Goal: Task Accomplishment & Management: Use online tool/utility

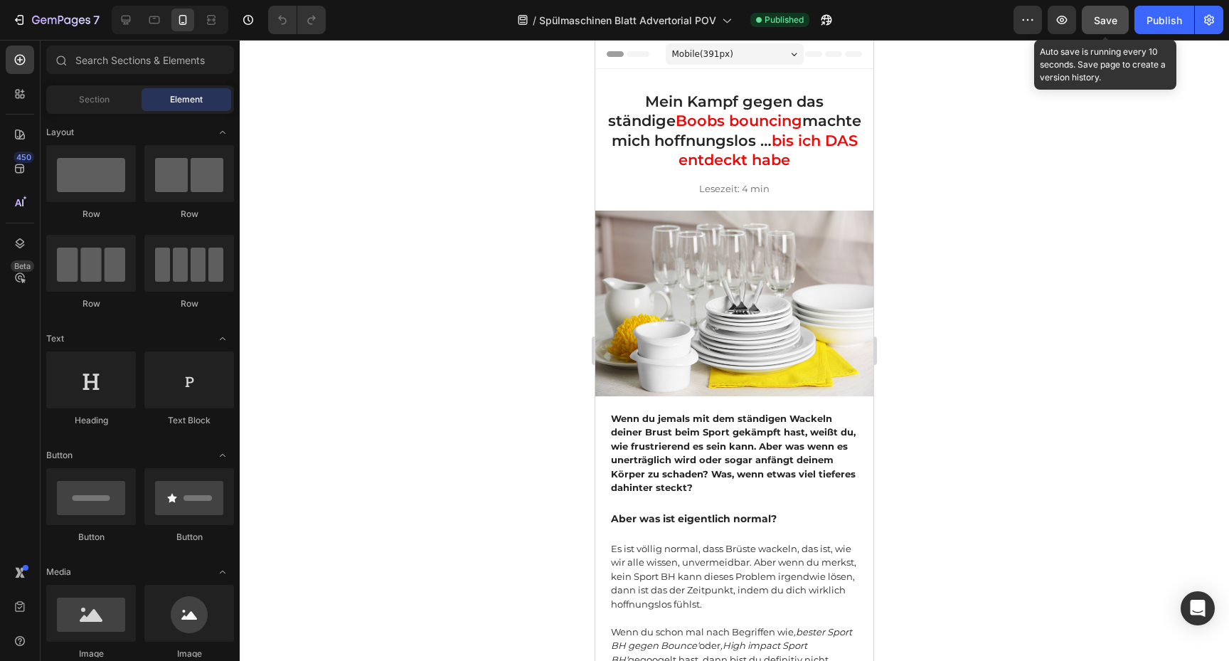
click at [1109, 24] on span "Save" at bounding box center [1105, 20] width 23 height 12
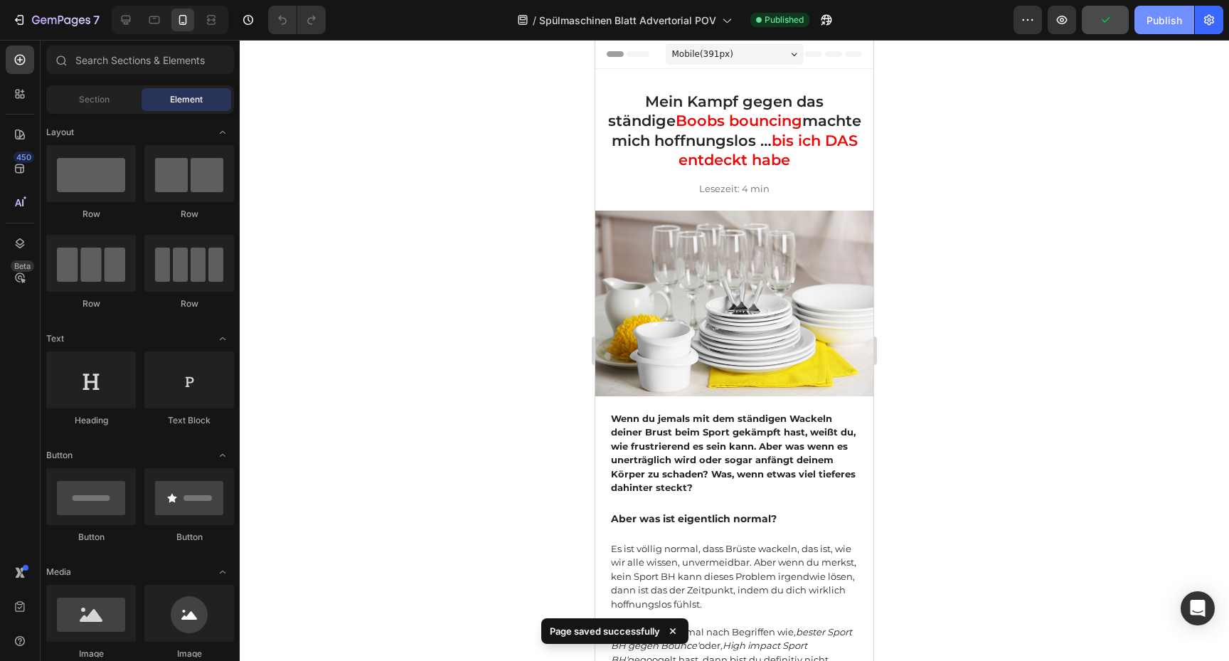
click at [1155, 24] on div "Publish" at bounding box center [1165, 20] width 36 height 15
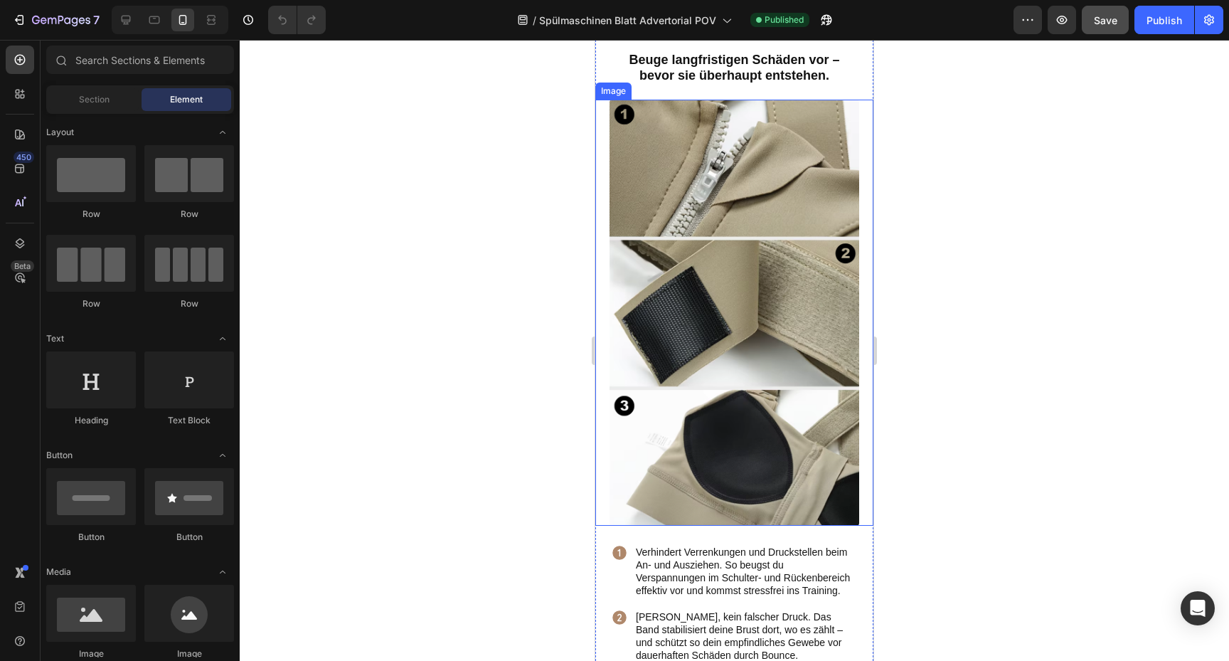
scroll to position [3025, 0]
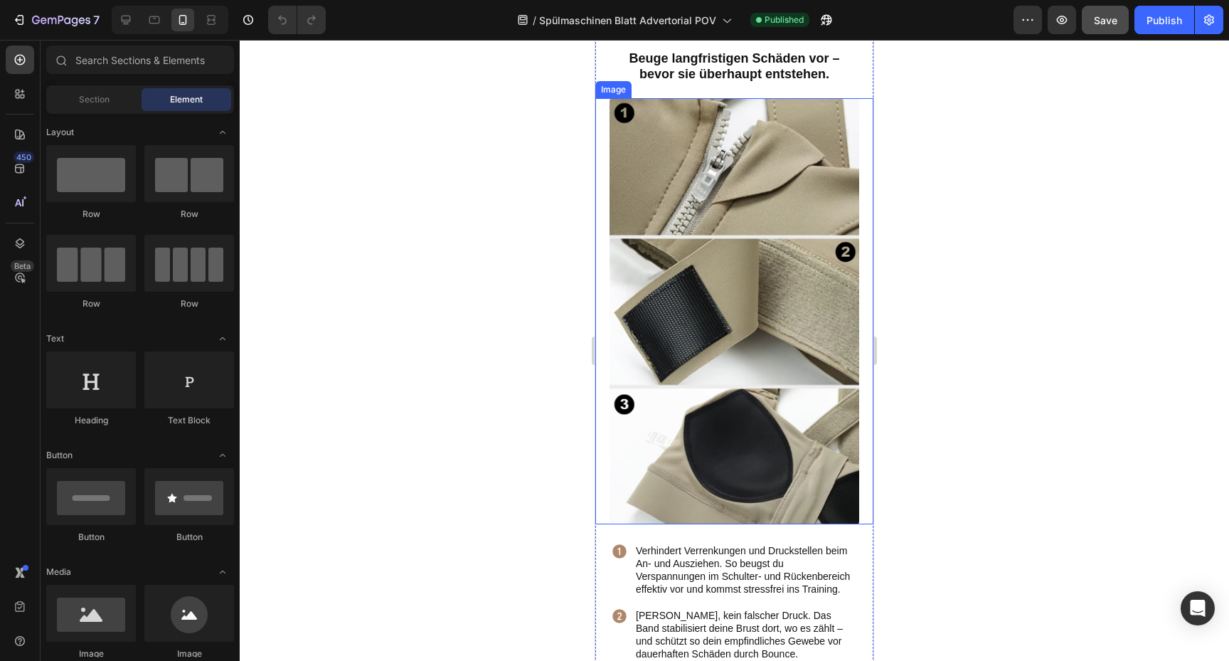
click at [900, 281] on div at bounding box center [735, 350] width 990 height 621
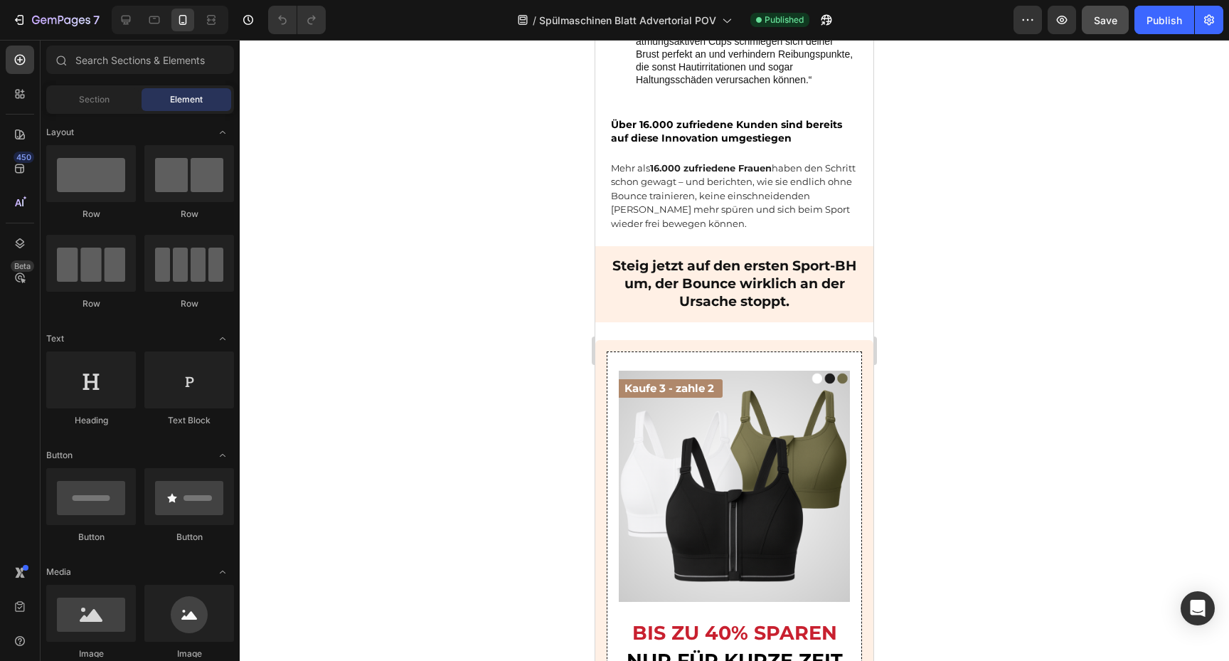
scroll to position [3688, 0]
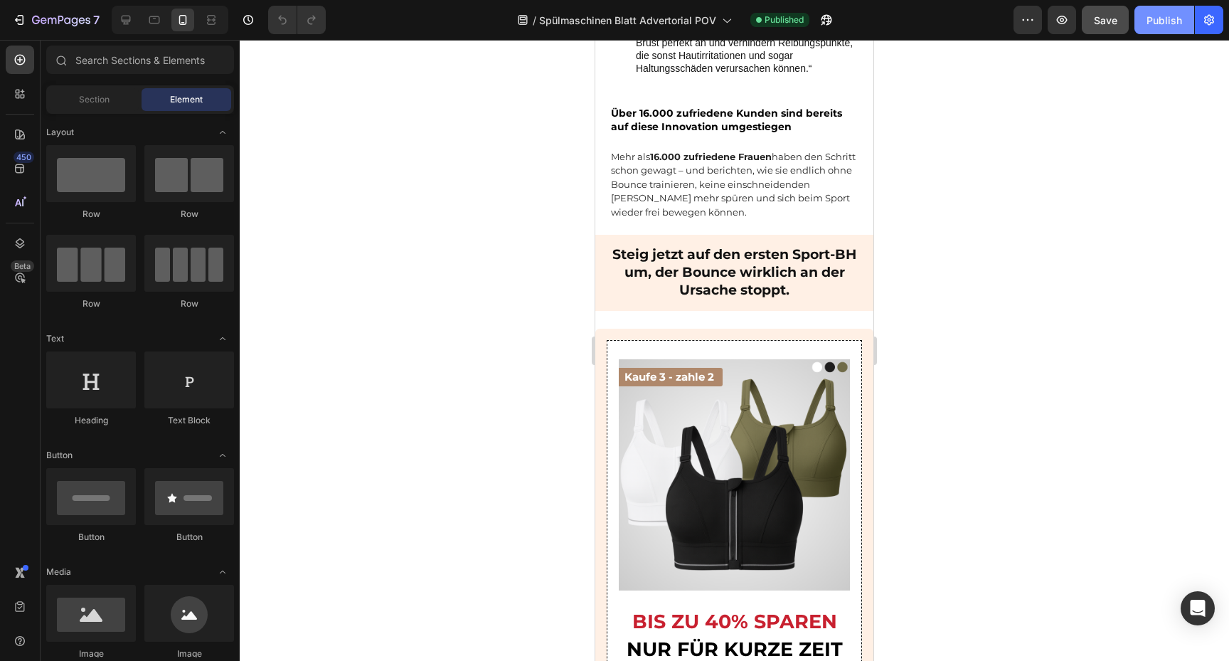
click at [1157, 28] on button "Publish" at bounding box center [1165, 20] width 60 height 28
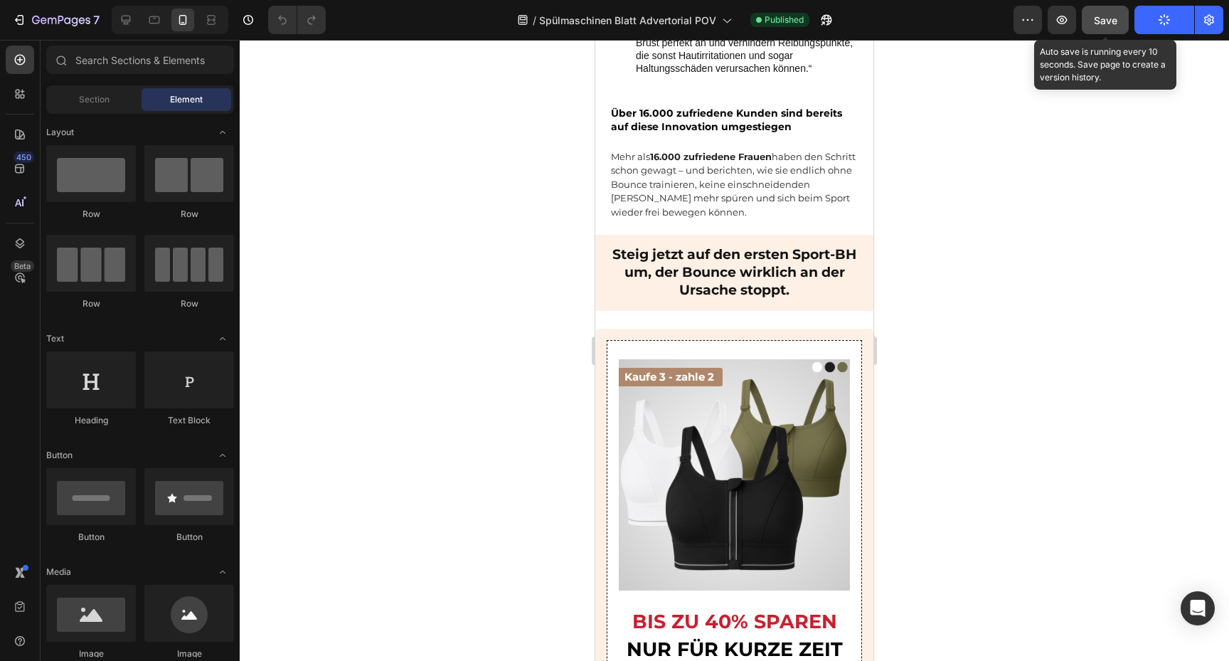
click at [1104, 28] on button "Save" at bounding box center [1105, 20] width 47 height 28
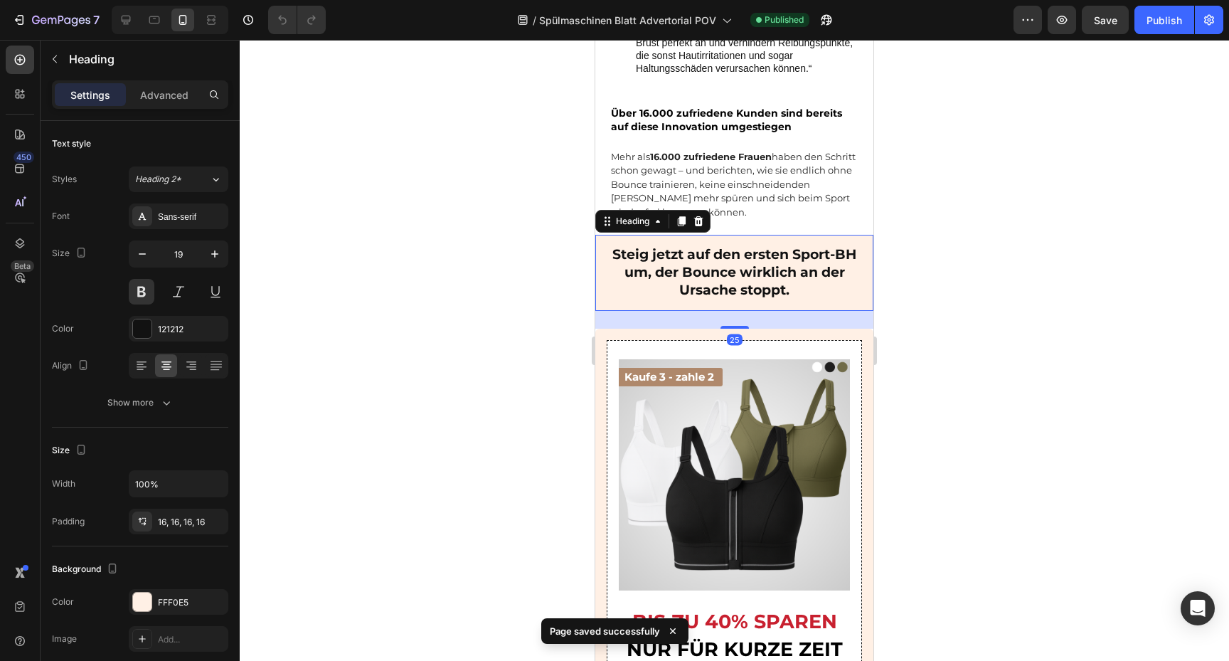
click at [842, 255] on h2 "Steig jetzt auf den ersten Sport-BH um, der Bounce wirklich an der Ursache stop…" at bounding box center [735, 272] width 278 height 75
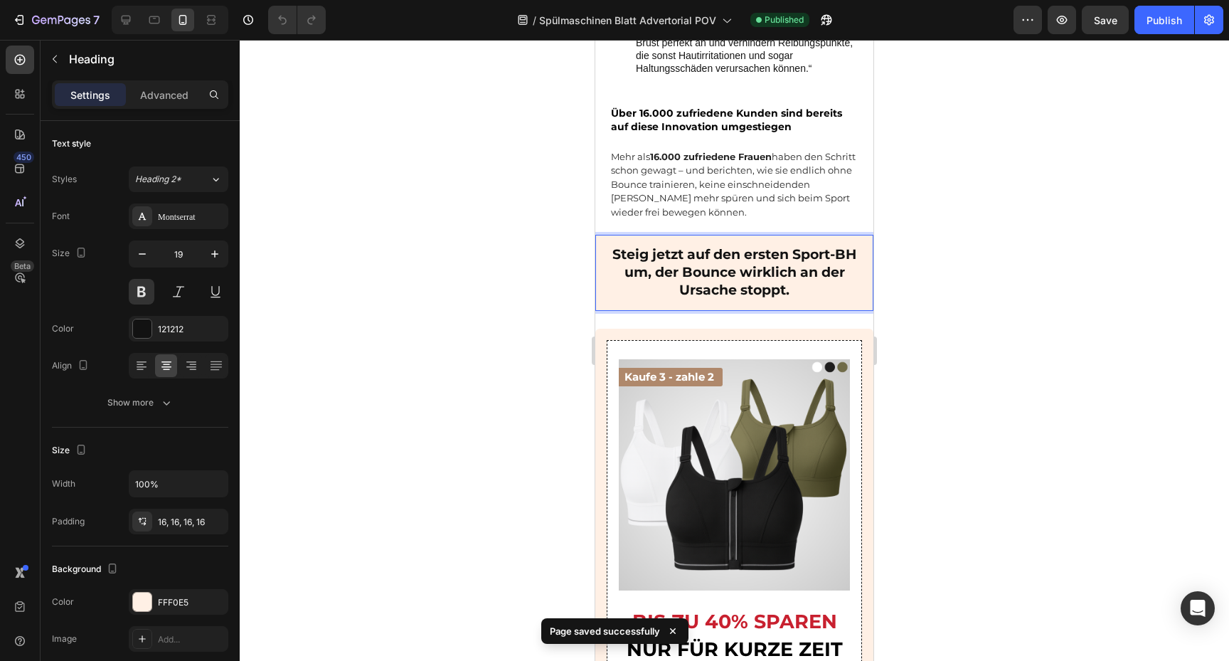
click at [837, 255] on h2 "Steig jetzt auf den ersten Sport-BH um, der Bounce wirklich an der Ursache stop…" at bounding box center [735, 272] width 278 height 75
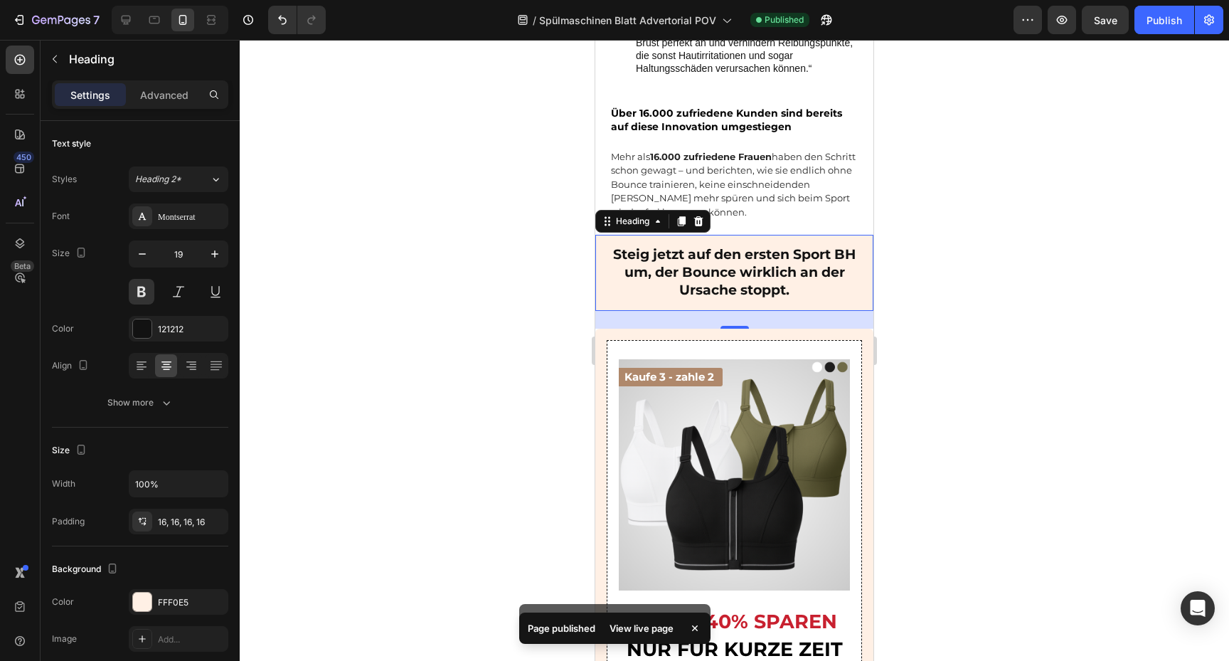
click at [896, 260] on div at bounding box center [735, 350] width 990 height 621
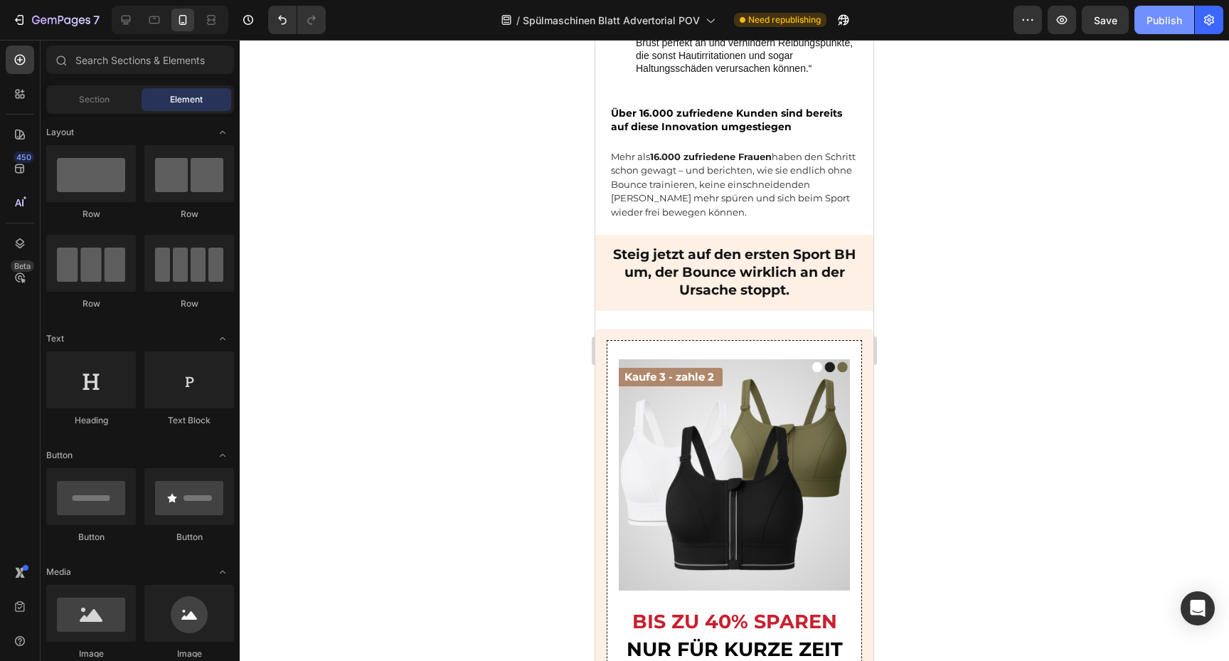
click at [1153, 27] on button "Publish" at bounding box center [1165, 20] width 60 height 28
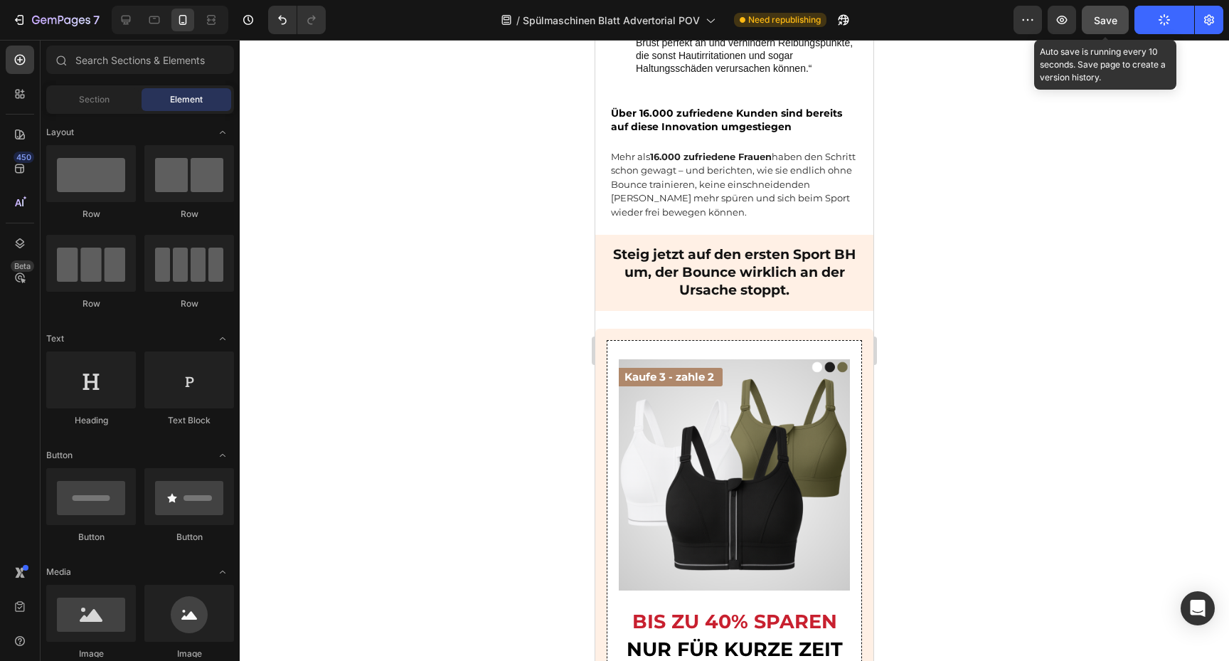
click at [1111, 27] on button "Save" at bounding box center [1105, 20] width 47 height 28
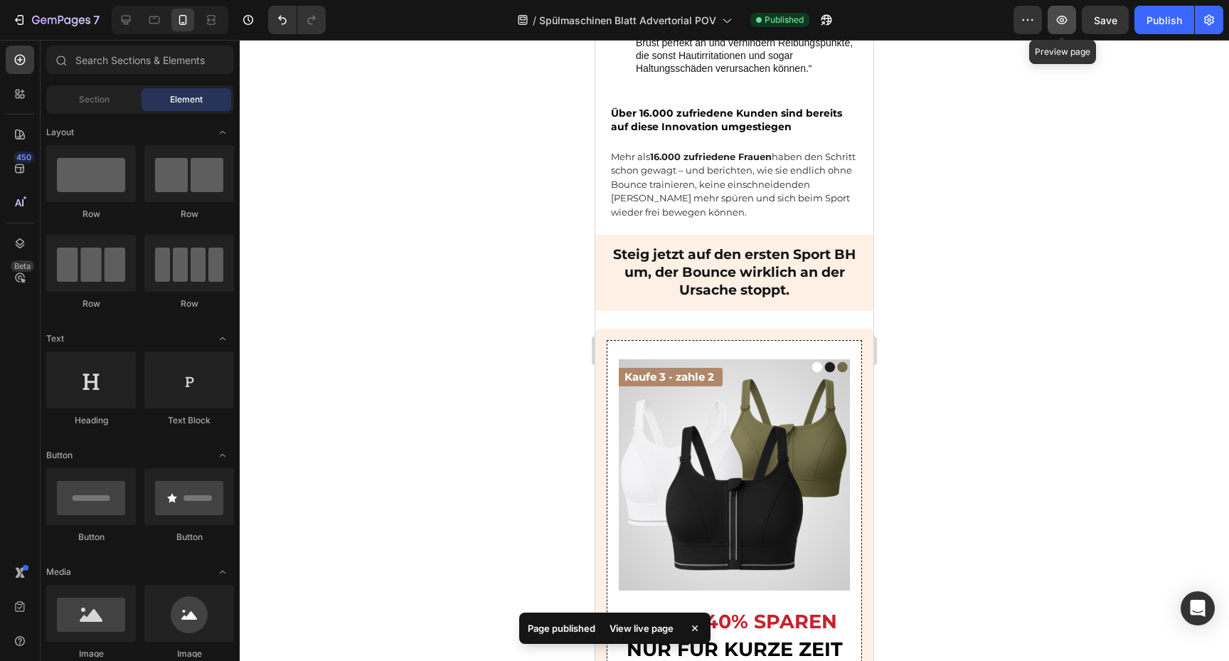
click at [1063, 19] on icon "button" at bounding box center [1062, 20] width 14 height 14
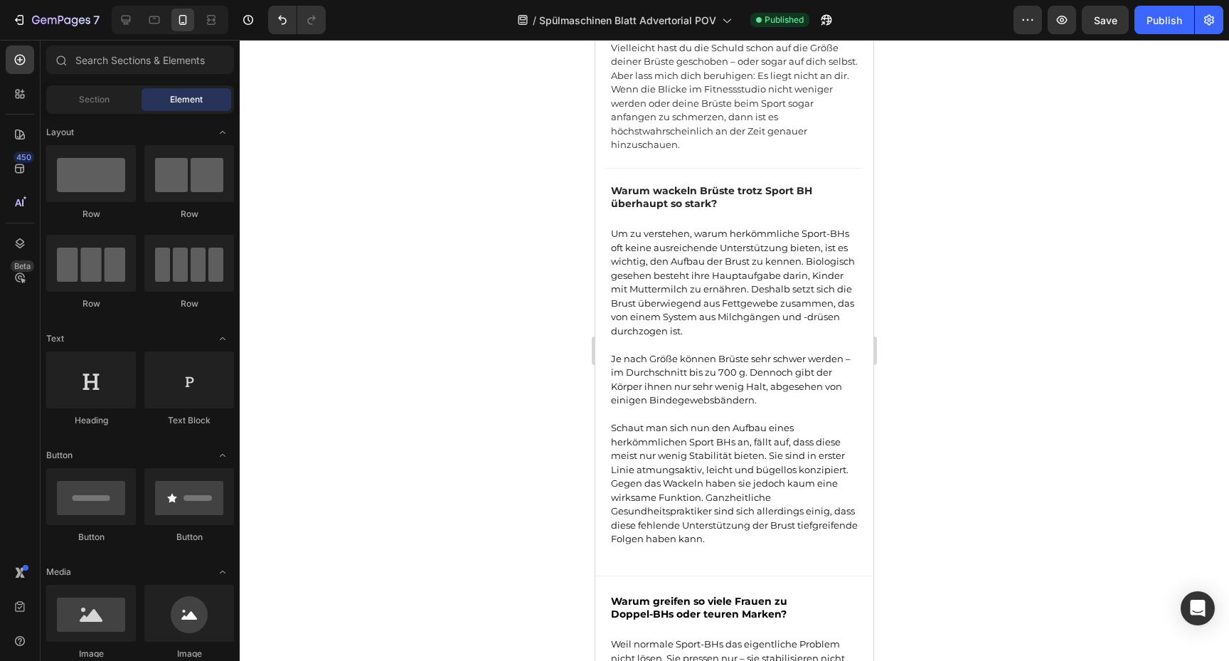
scroll to position [685, 0]
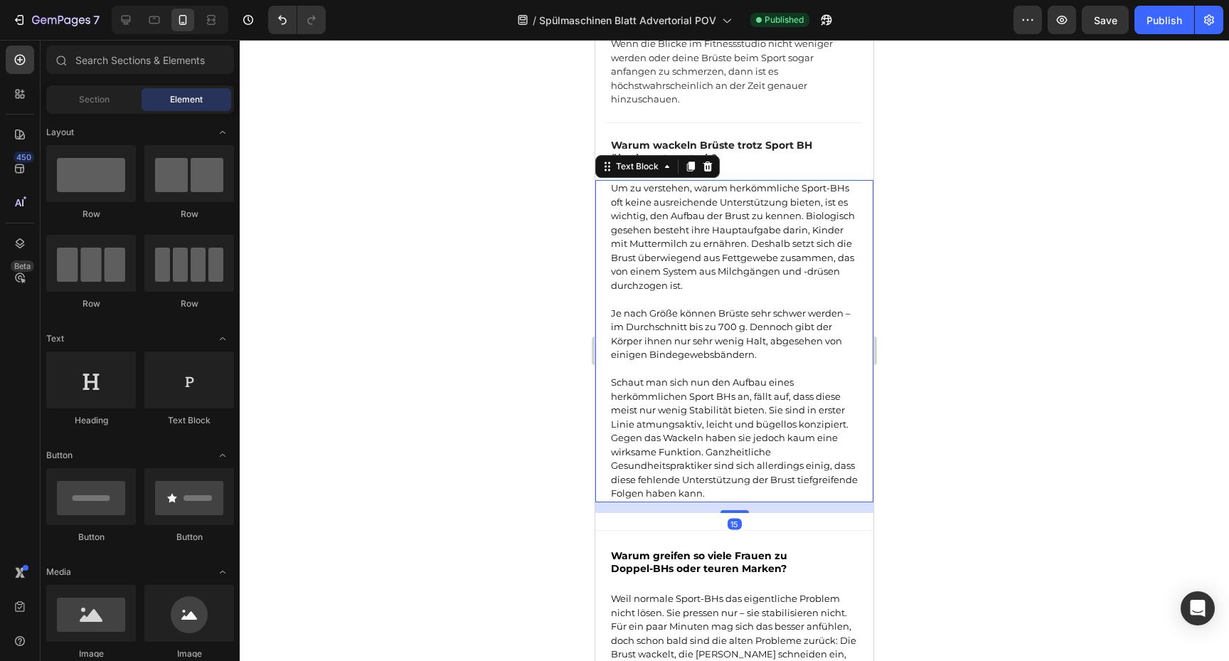
click at [831, 191] on p "Um zu verstehen, warum herkömmliche Sport-BHs oft keine ausreichende Unterstütz…" at bounding box center [734, 236] width 247 height 111
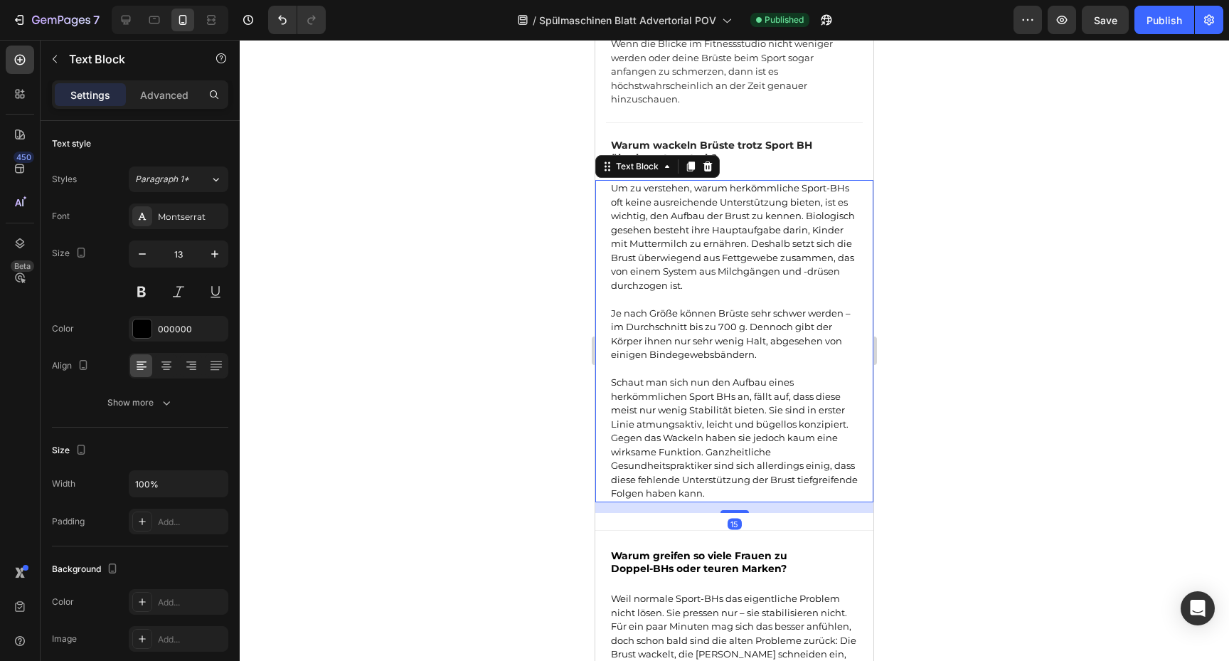
click at [831, 191] on p "Um zu verstehen, warum herkömmliche Sport-BHs oft keine ausreichende Unterstütz…" at bounding box center [734, 236] width 247 height 111
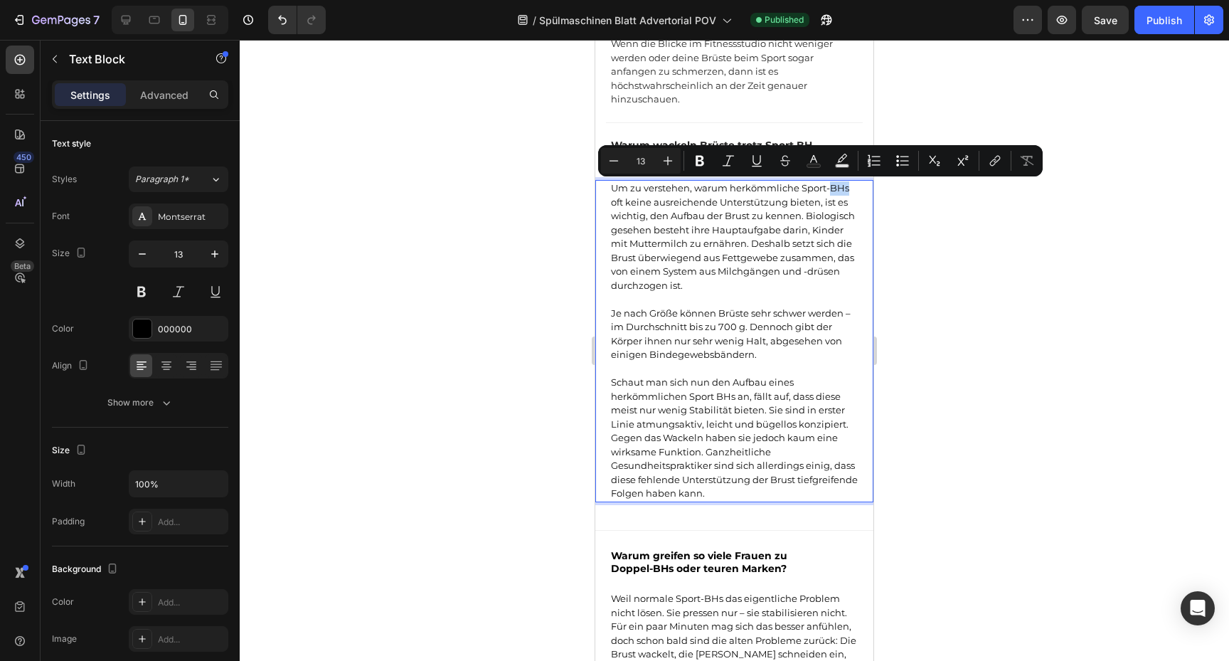
click at [830, 191] on p "Um zu verstehen, warum herkömmliche Sport-BHs oft keine ausreichende Unterstütz…" at bounding box center [734, 236] width 247 height 111
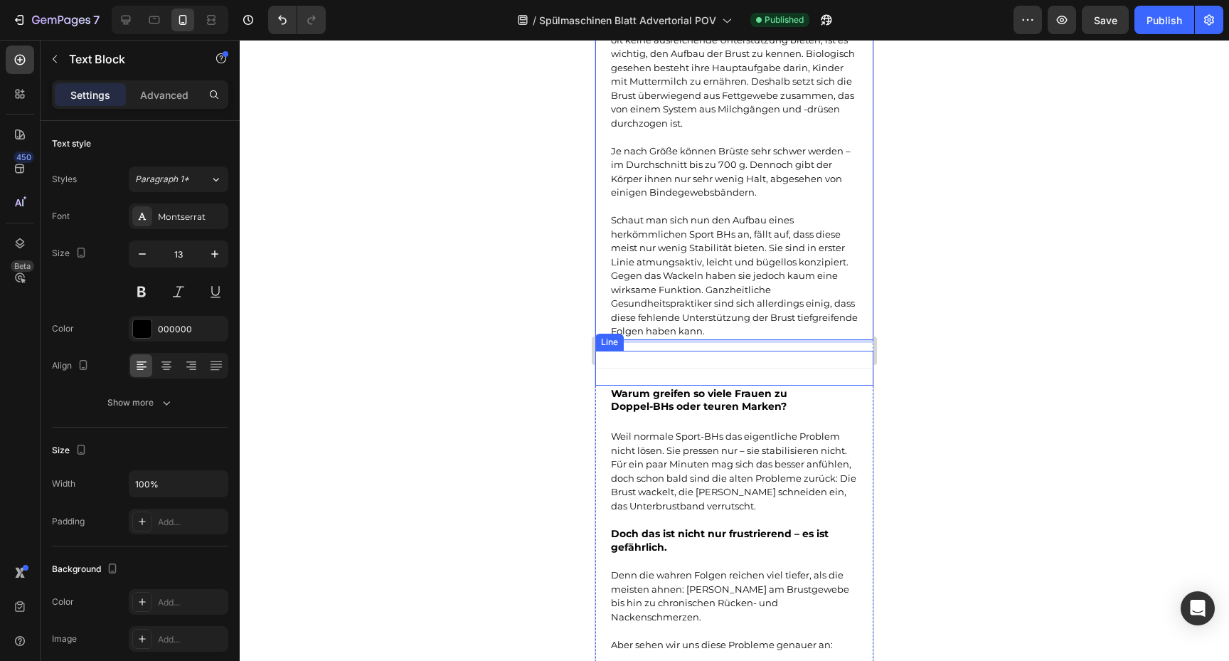
scroll to position [875, 0]
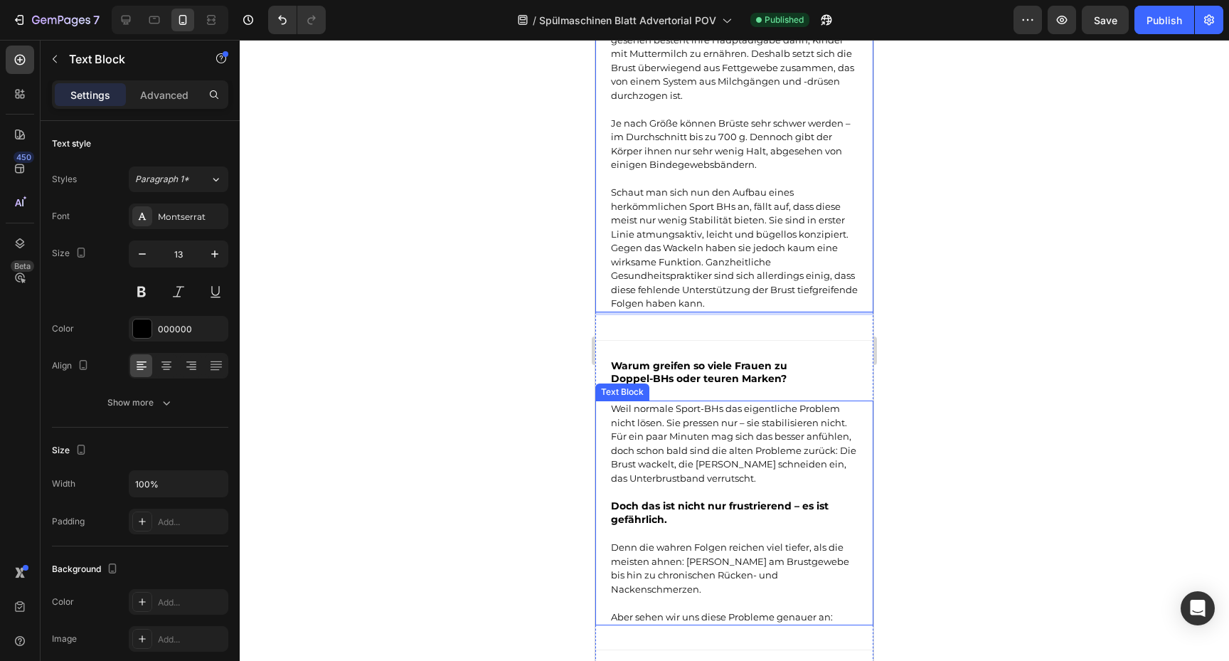
click at [707, 410] on p "Weil normale Sport-BHs das eigentliche Problem nicht lösen. Sie pressen nur – s…" at bounding box center [734, 443] width 247 height 83
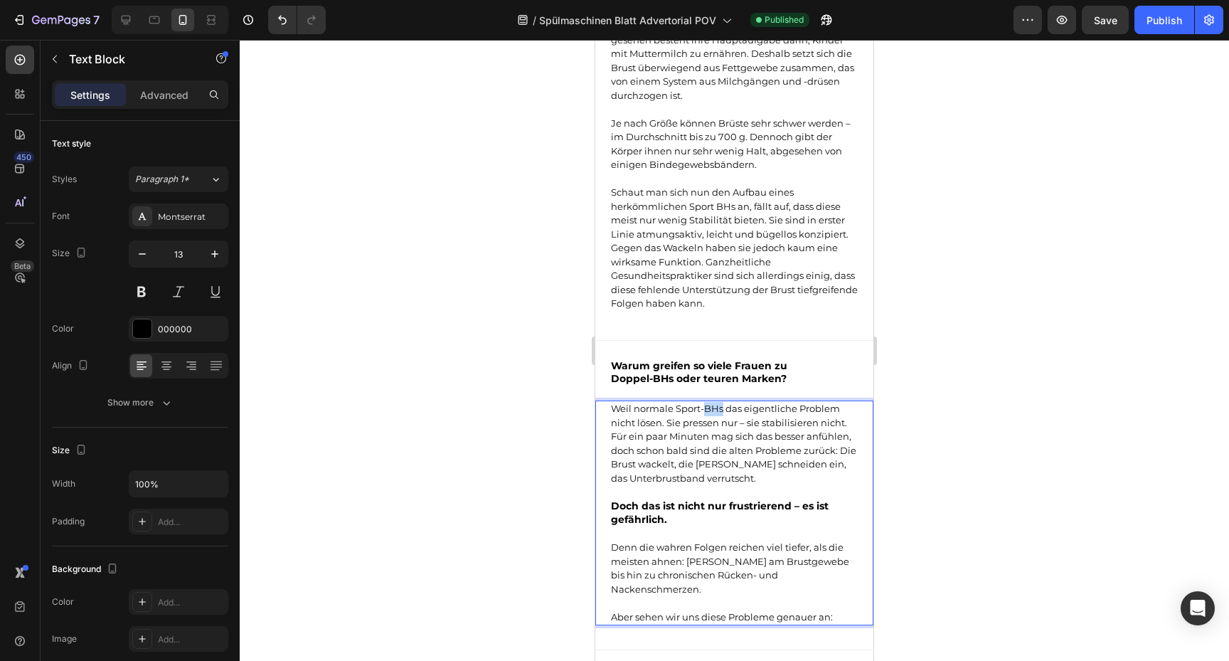
click at [707, 410] on p "Weil normale Sport-BHs das eigentliche Problem nicht lösen. Sie pressen nur – s…" at bounding box center [734, 443] width 247 height 83
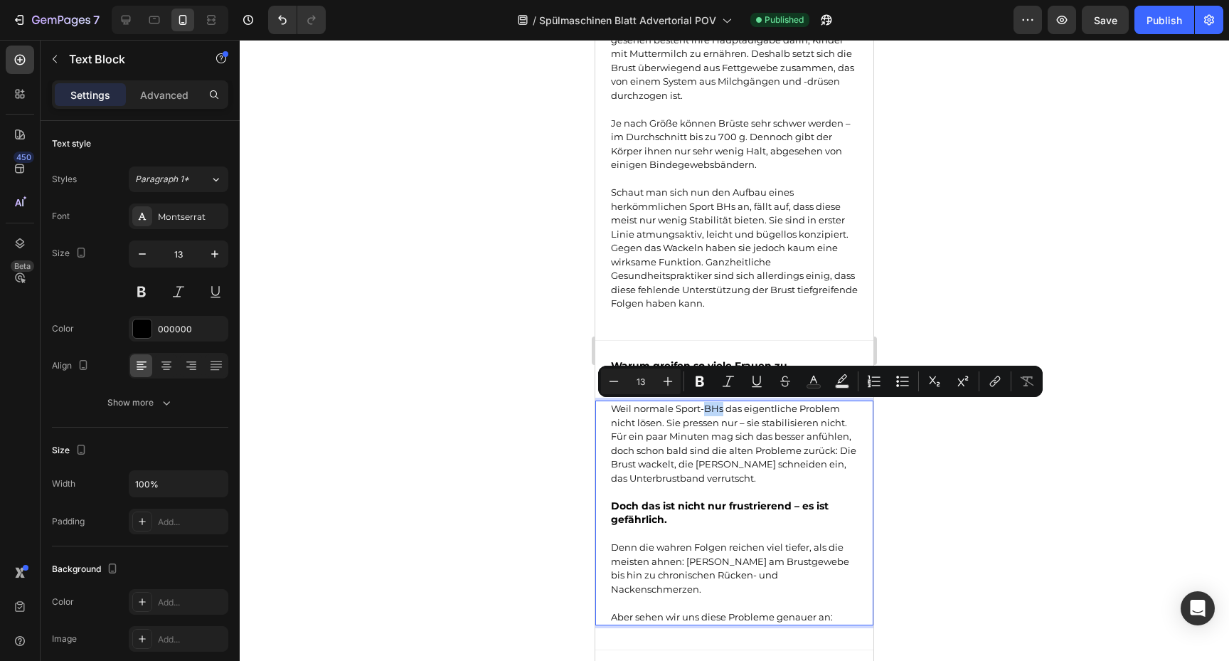
click at [706, 411] on p "Weil normale Sport-BHs das eigentliche Problem nicht lösen. Sie pressen nur – s…" at bounding box center [734, 443] width 247 height 83
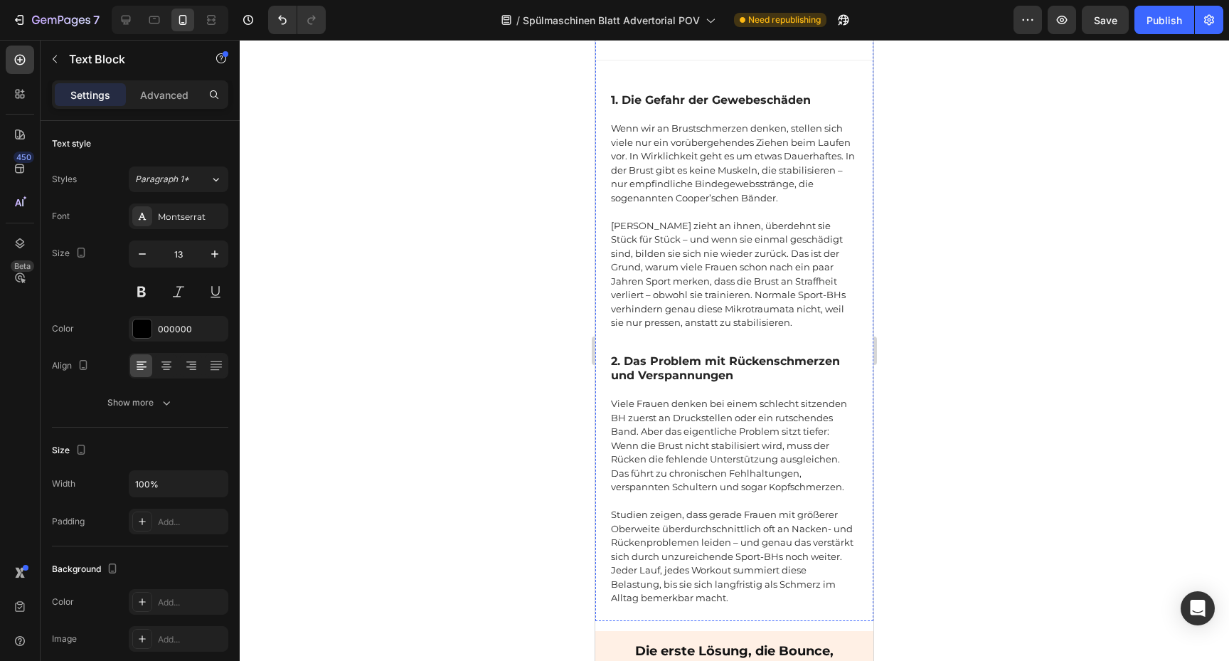
scroll to position [1453, 0]
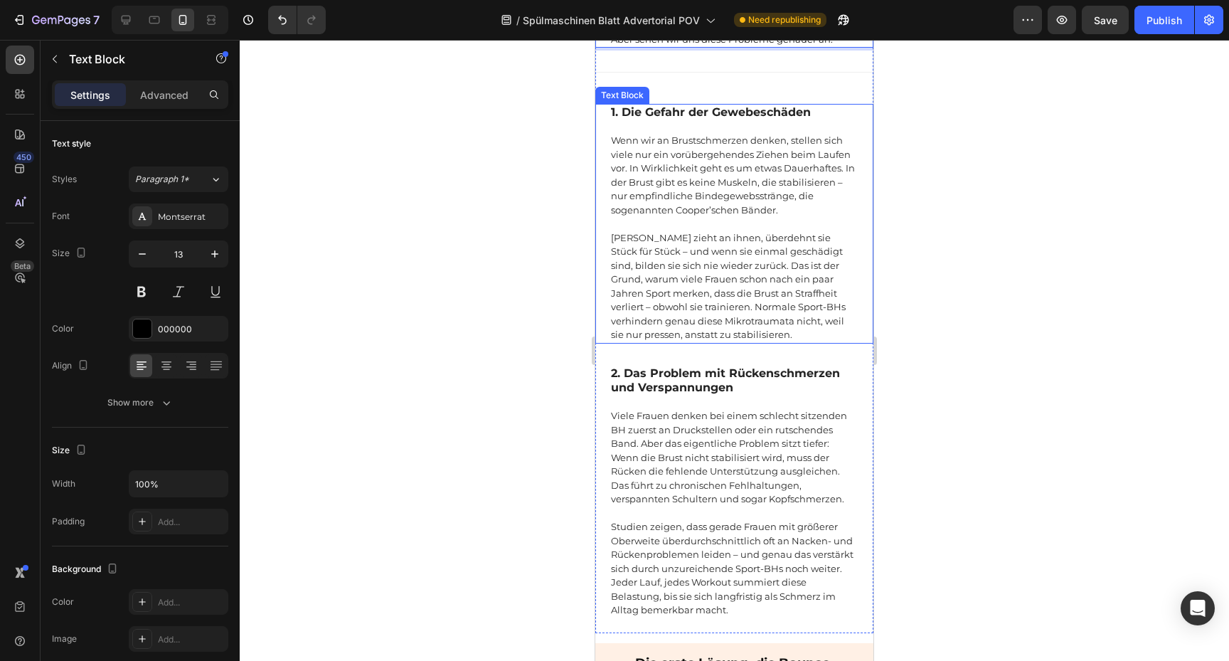
click at [783, 297] on p "[PERSON_NAME] zieht an ihnen, überdehnt sie Stück für Stück – und wenn sie einm…" at bounding box center [734, 279] width 247 height 125
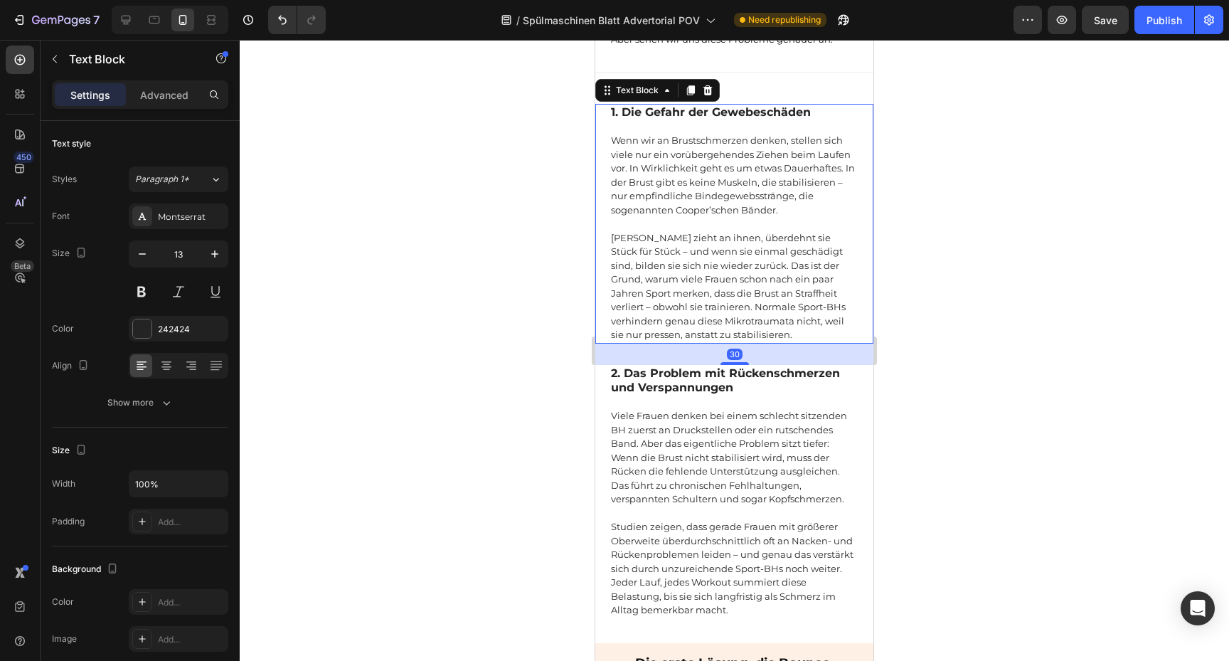
click at [783, 297] on p "[PERSON_NAME] zieht an ihnen, überdehnt sie Stück für Stück – und wenn sie einm…" at bounding box center [734, 279] width 247 height 125
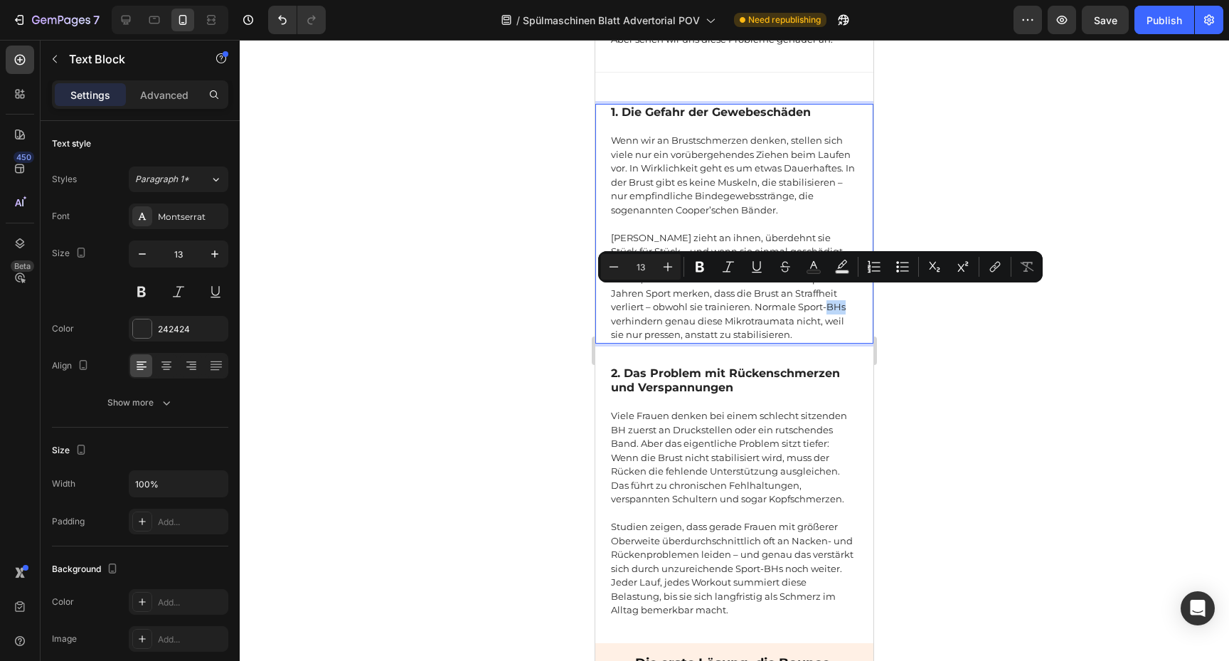
click at [782, 297] on p "[PERSON_NAME] zieht an ihnen, überdehnt sie Stück für Stück – und wenn sie einm…" at bounding box center [734, 279] width 247 height 125
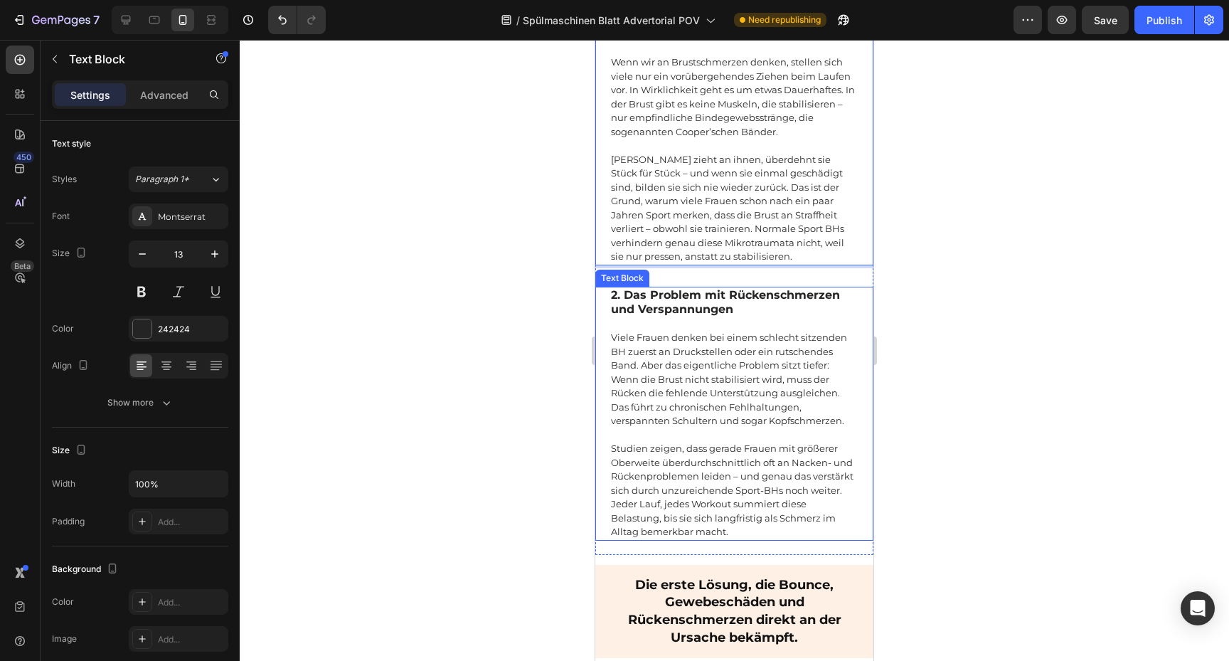
scroll to position [1563, 0]
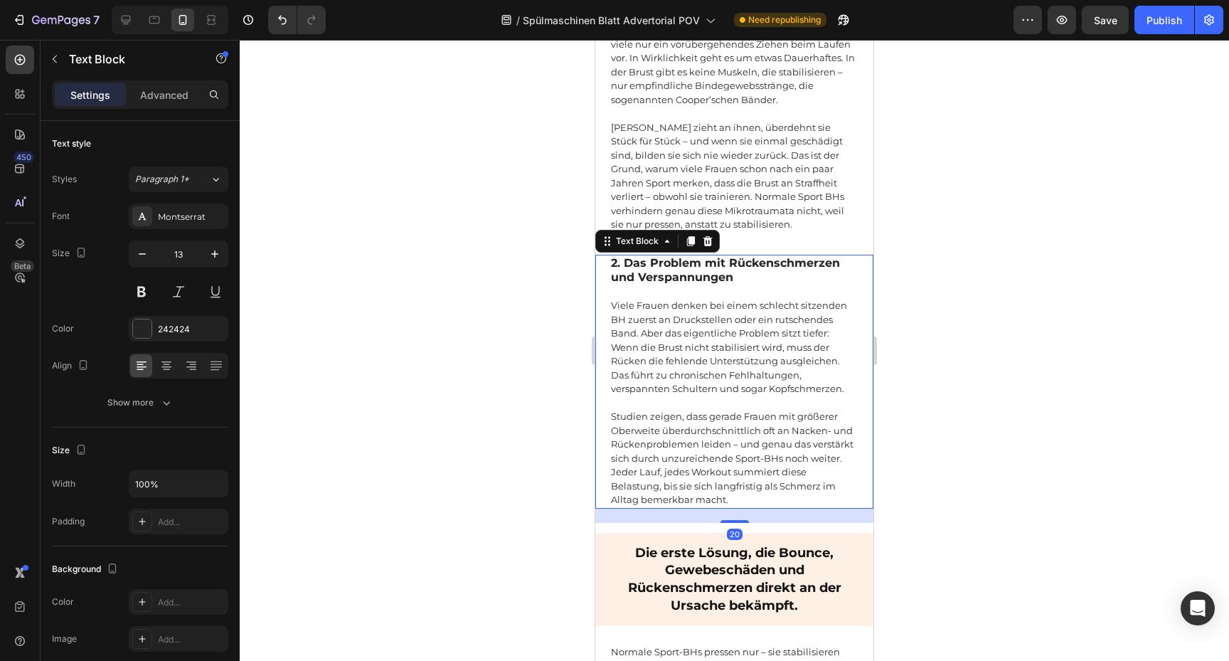
click at [768, 448] on p "Studien zeigen, dass gerade Frauen mit größerer Oberweite überdurchschnittlich …" at bounding box center [734, 451] width 247 height 111
click at [762, 448] on p "Studien zeigen, dass gerade Frauen mit größerer Oberweite überdurchschnittlich …" at bounding box center [734, 451] width 247 height 111
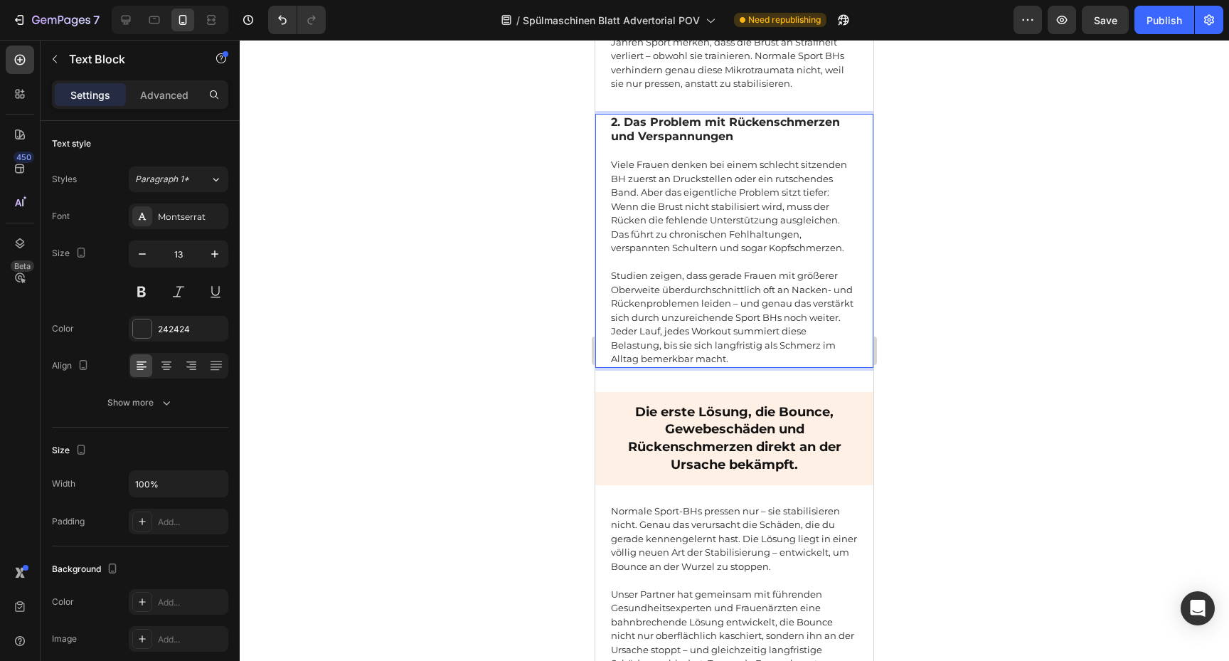
scroll to position [1773, 0]
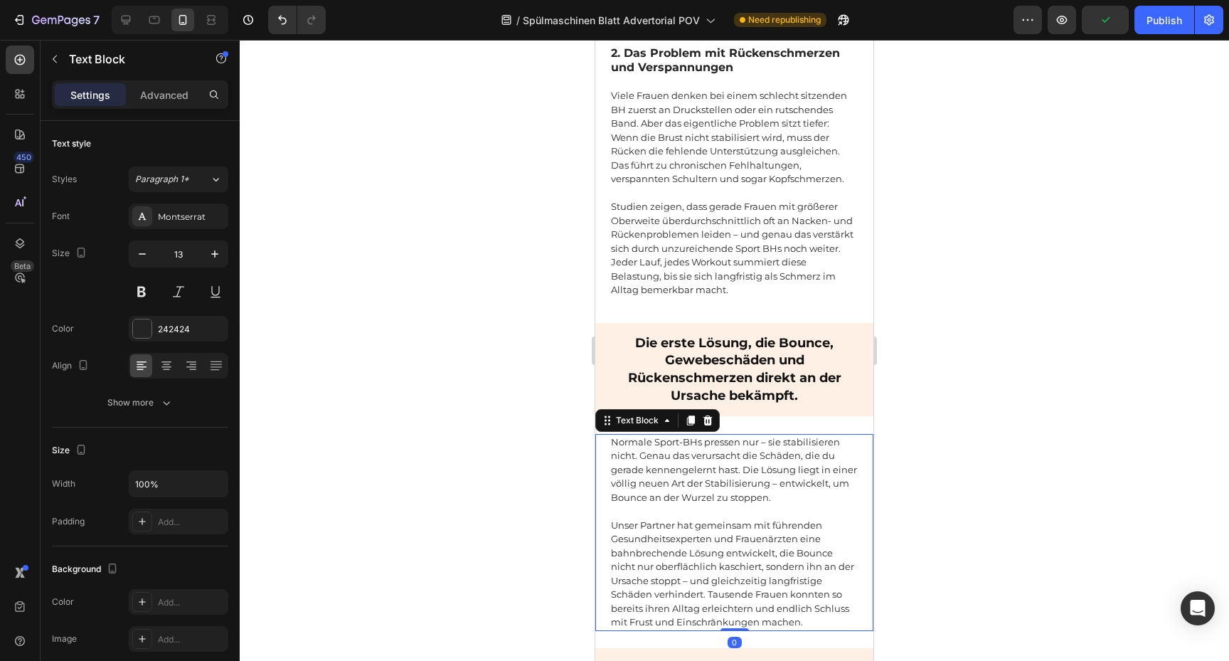
click at [677, 435] on p "Normale Sport-BHs pressen nur – sie stabilisieren nicht. Genau das verursacht d…" at bounding box center [734, 470] width 247 height 70
click at [681, 435] on p "Normale Sport-BHs pressen nur – sie stabilisieren nicht. Genau das verursacht d…" at bounding box center [734, 470] width 247 height 70
click at [1165, 23] on div "Publish" at bounding box center [1165, 20] width 36 height 15
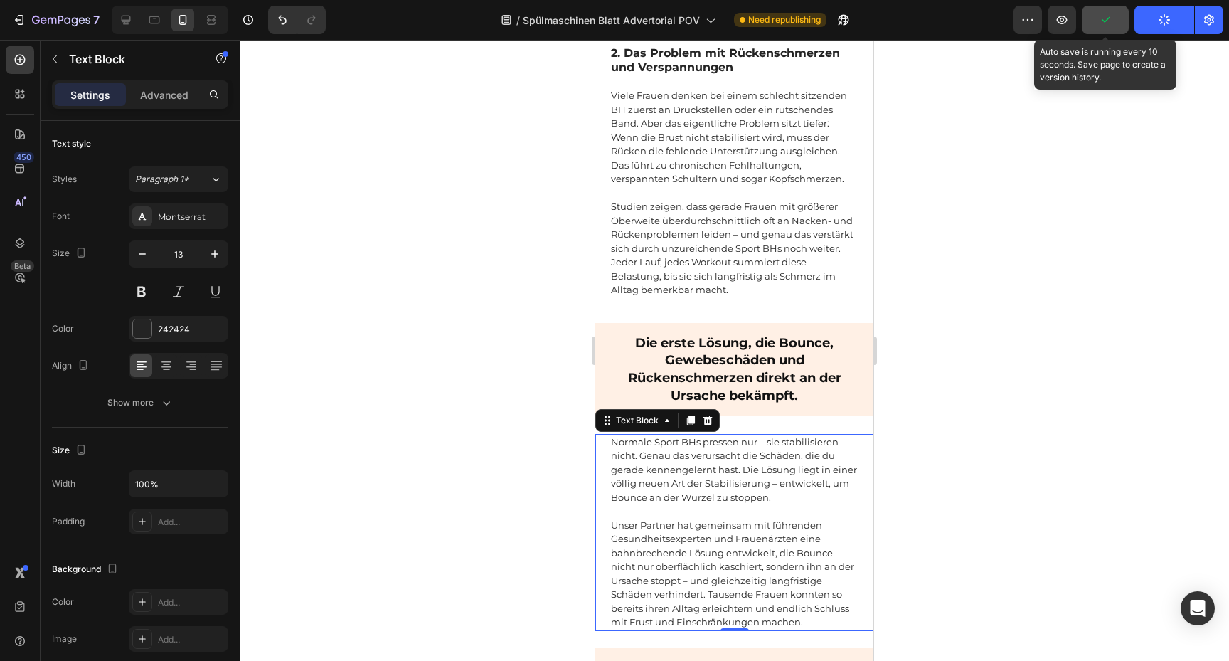
click at [1114, 23] on button "button" at bounding box center [1105, 20] width 47 height 28
click at [1128, 23] on button "button" at bounding box center [1105, 20] width 47 height 28
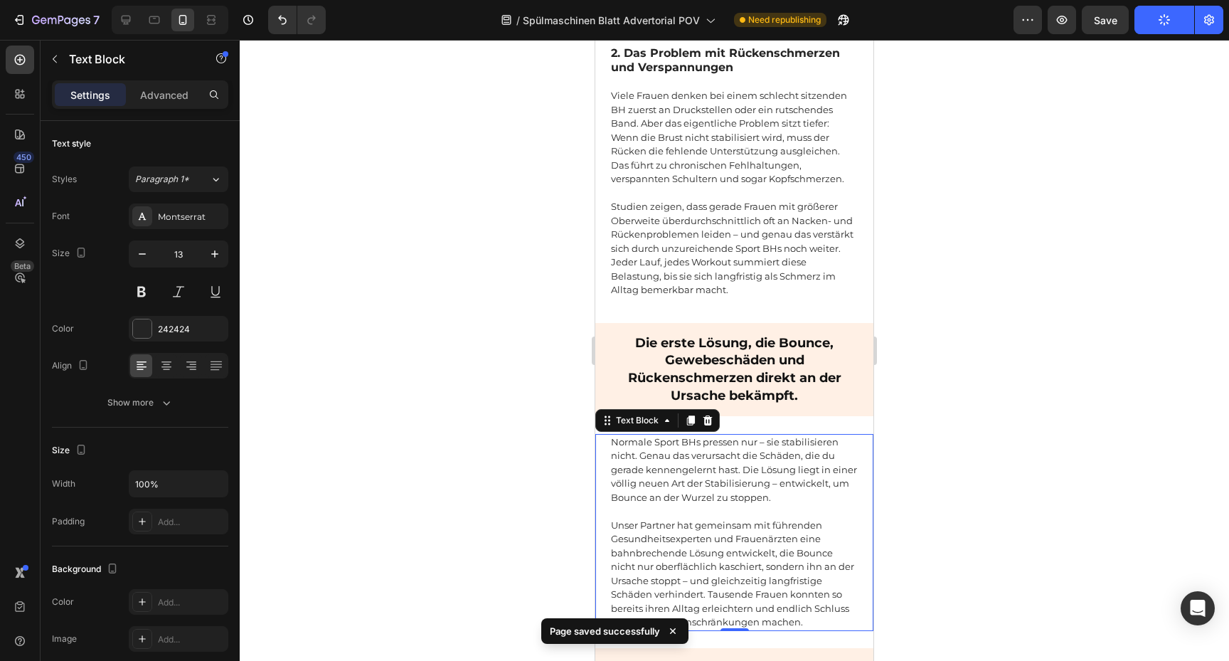
click at [910, 240] on div at bounding box center [735, 350] width 990 height 621
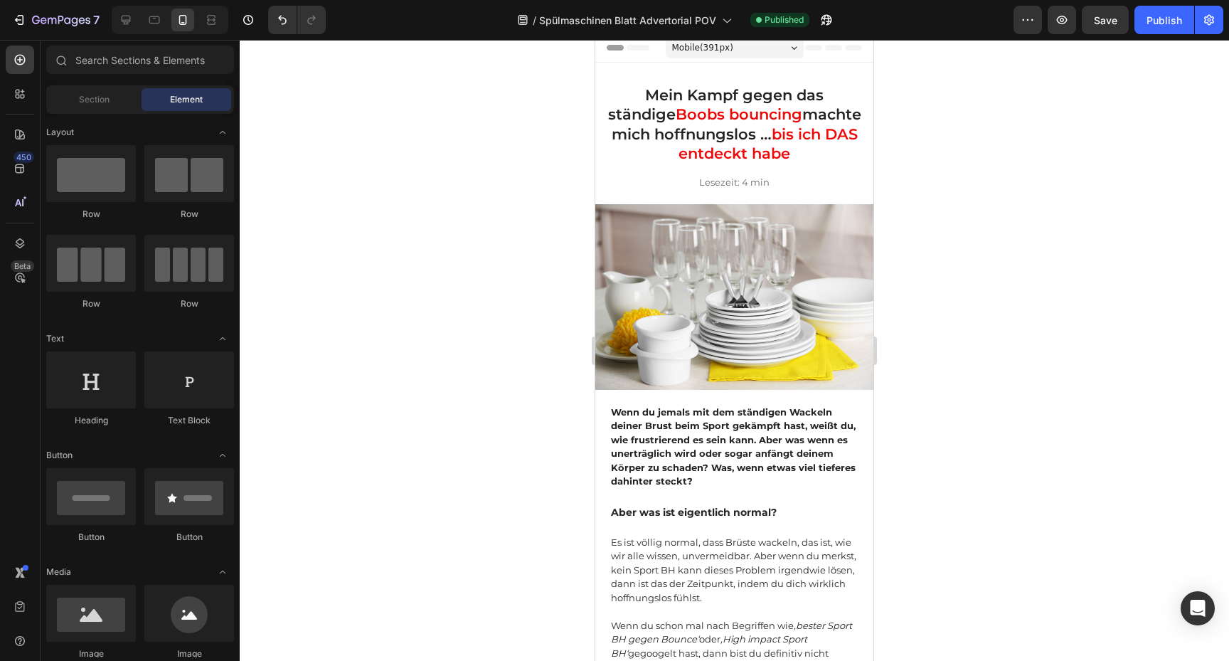
scroll to position [0, 0]
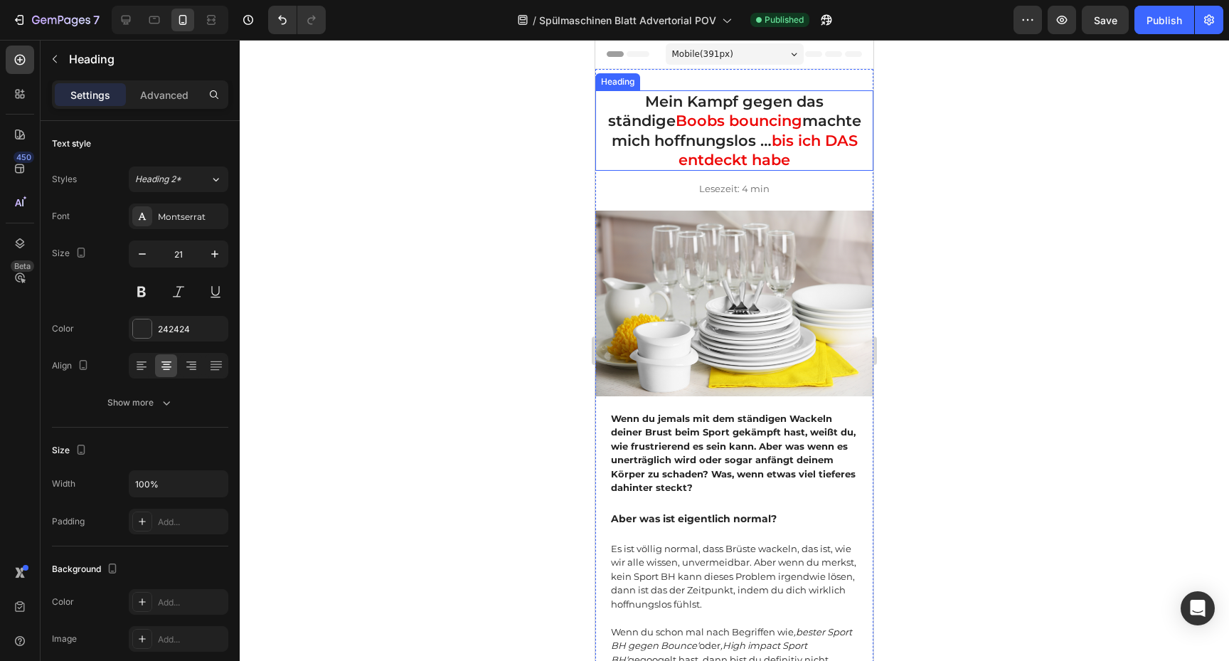
click at [749, 125] on h1 "Mein Kampf gegen das ständige Boobs bouncing machte mich hoffnungslos … bis ich…" at bounding box center [735, 130] width 278 height 80
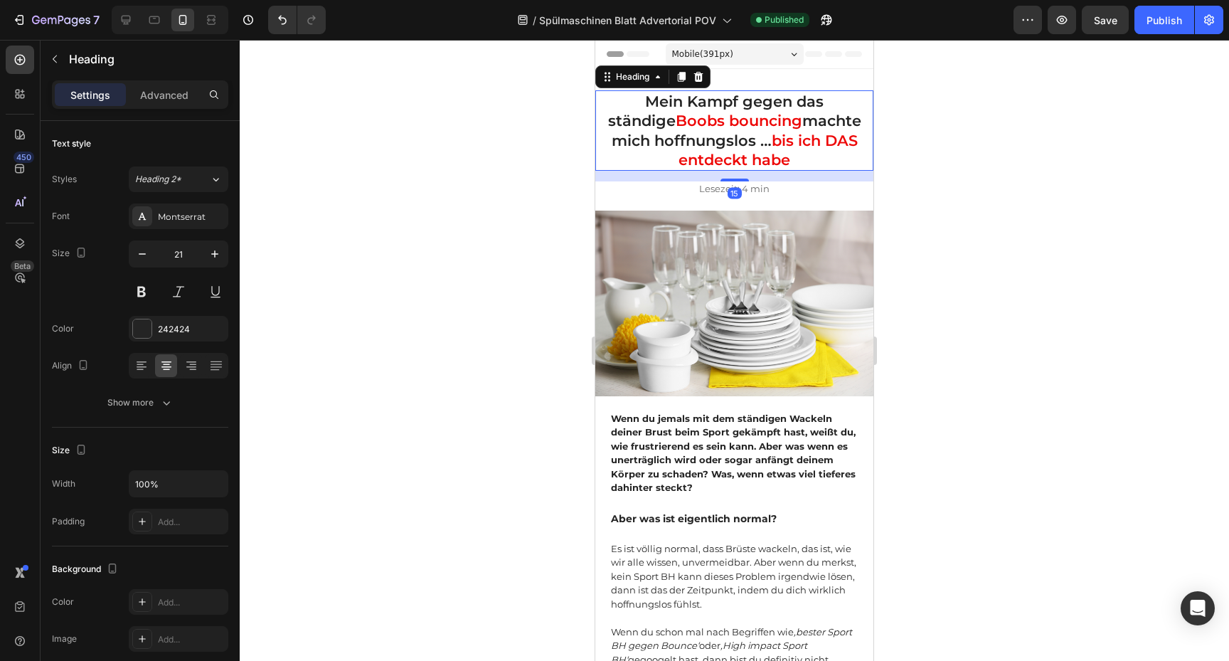
click at [749, 125] on h1 "Mein Kampf gegen das ständige Boobs bouncing machte mich hoffnungslos … bis ich…" at bounding box center [735, 130] width 278 height 80
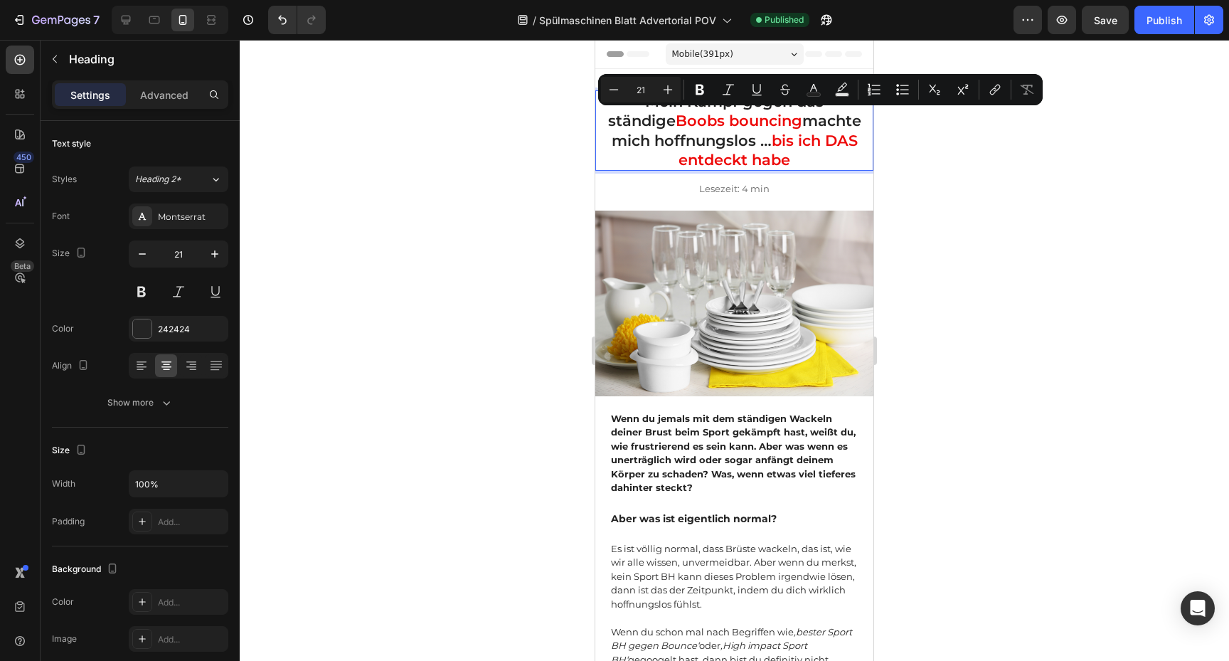
click at [749, 125] on p "Mein Kampf gegen das ständige Boobs bouncing machte mich hoffnungslos … bis ich…" at bounding box center [734, 131] width 275 height 78
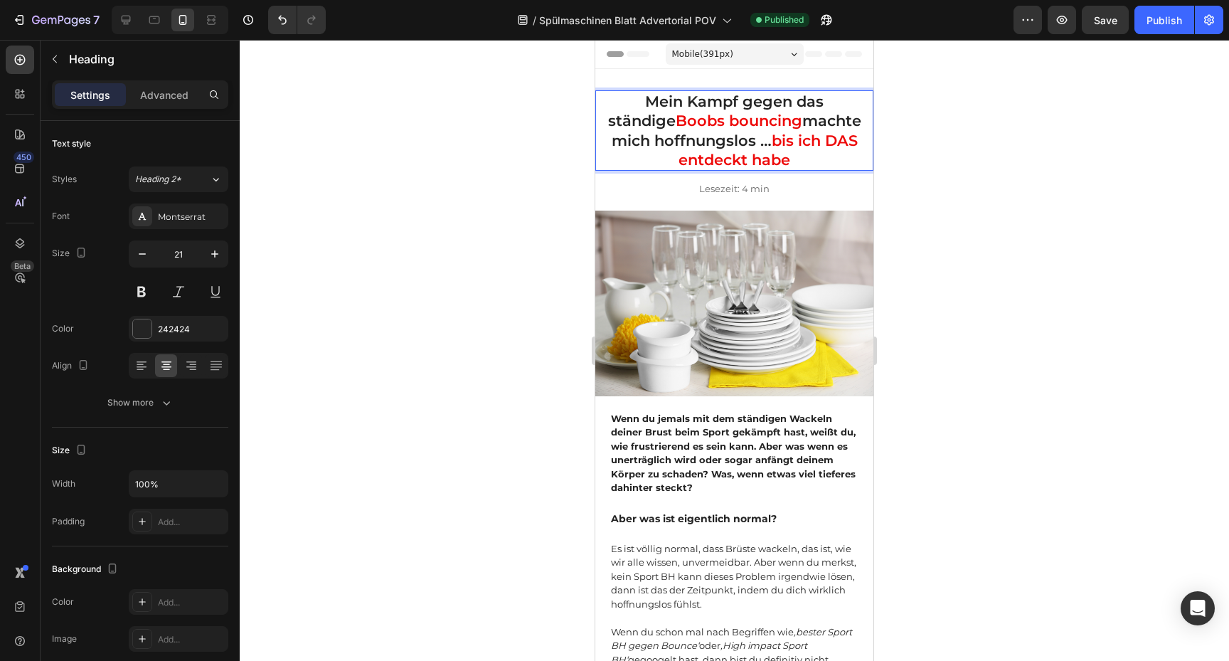
click at [936, 161] on div at bounding box center [735, 350] width 990 height 621
